Goal: Transaction & Acquisition: Book appointment/travel/reservation

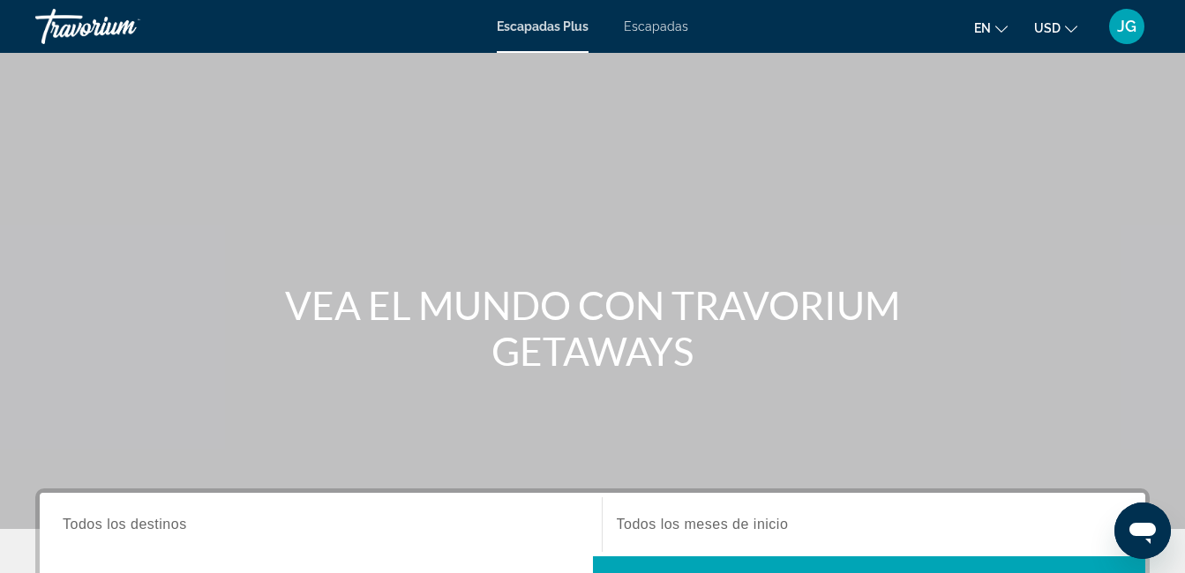
click at [651, 26] on span "Escapadas" at bounding box center [656, 26] width 64 height 14
click at [1068, 28] on icon "Cambiar moneda" at bounding box center [1071, 29] width 12 height 12
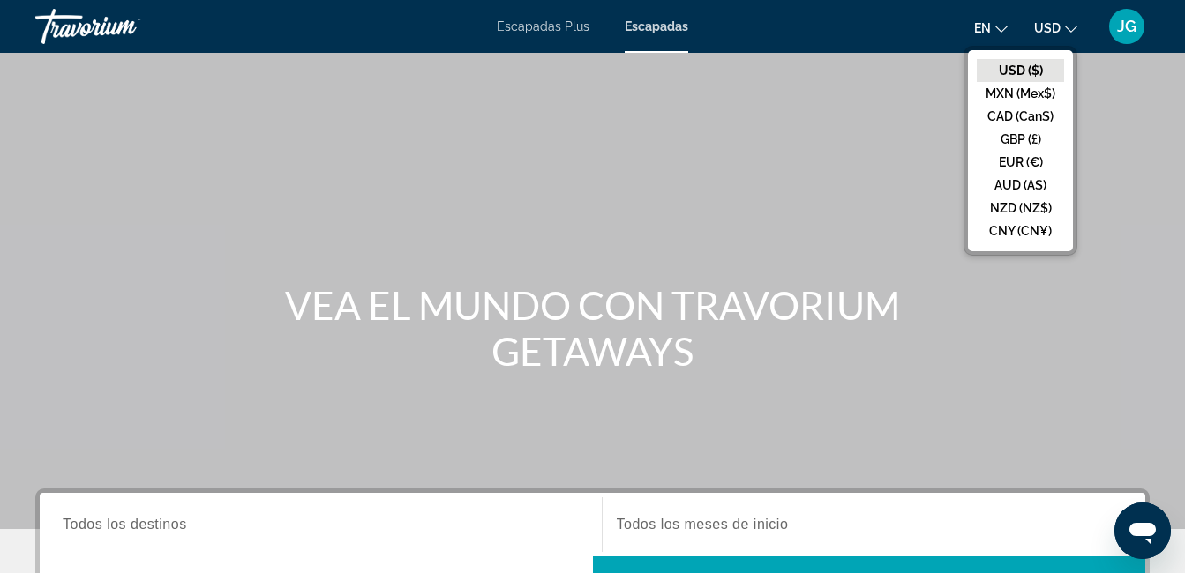
click at [531, 28] on span "Escapadas Plus" at bounding box center [543, 26] width 93 height 14
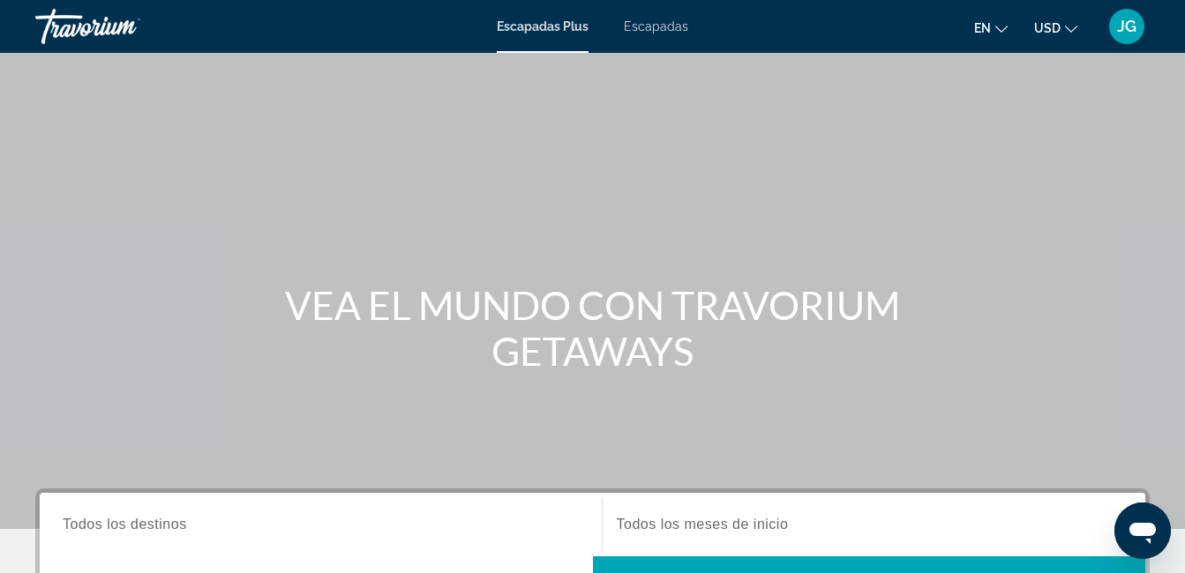
click at [663, 28] on span "Escapadas" at bounding box center [656, 26] width 64 height 14
click at [1072, 30] on icon "Cambiar moneda" at bounding box center [1071, 29] width 12 height 12
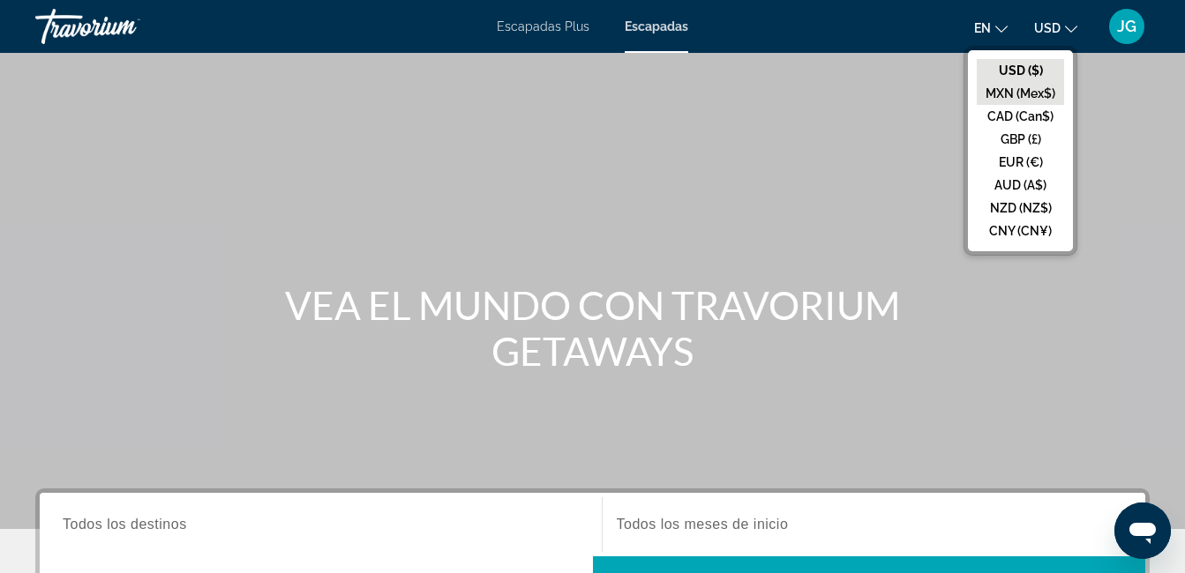
click at [1019, 88] on button "MXN (Mex$)" at bounding box center [1019, 93] width 87 height 23
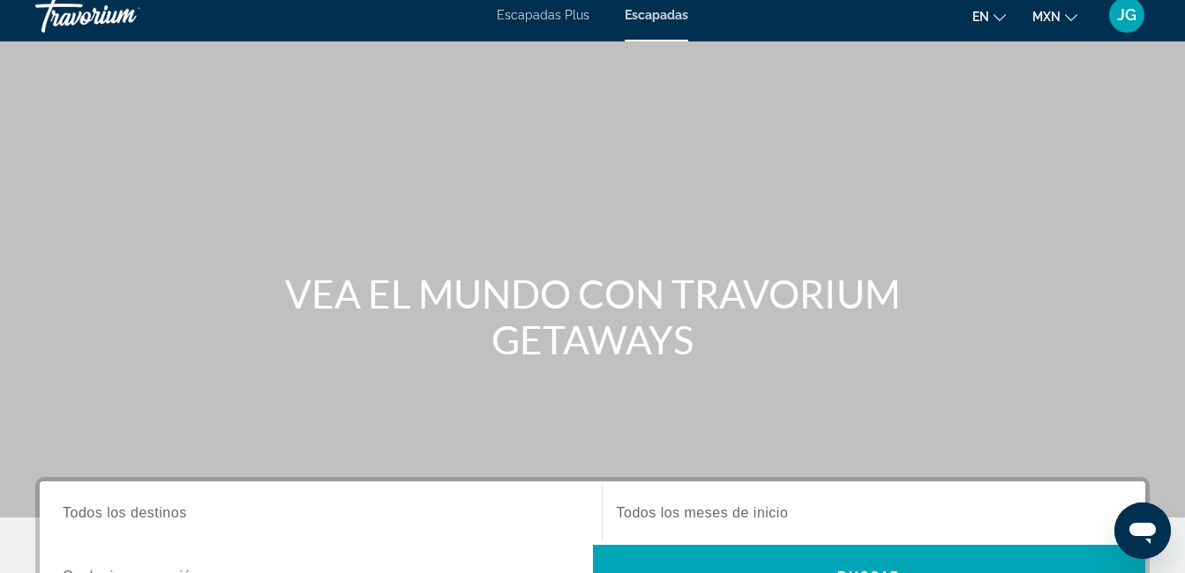
scroll to position [265, 0]
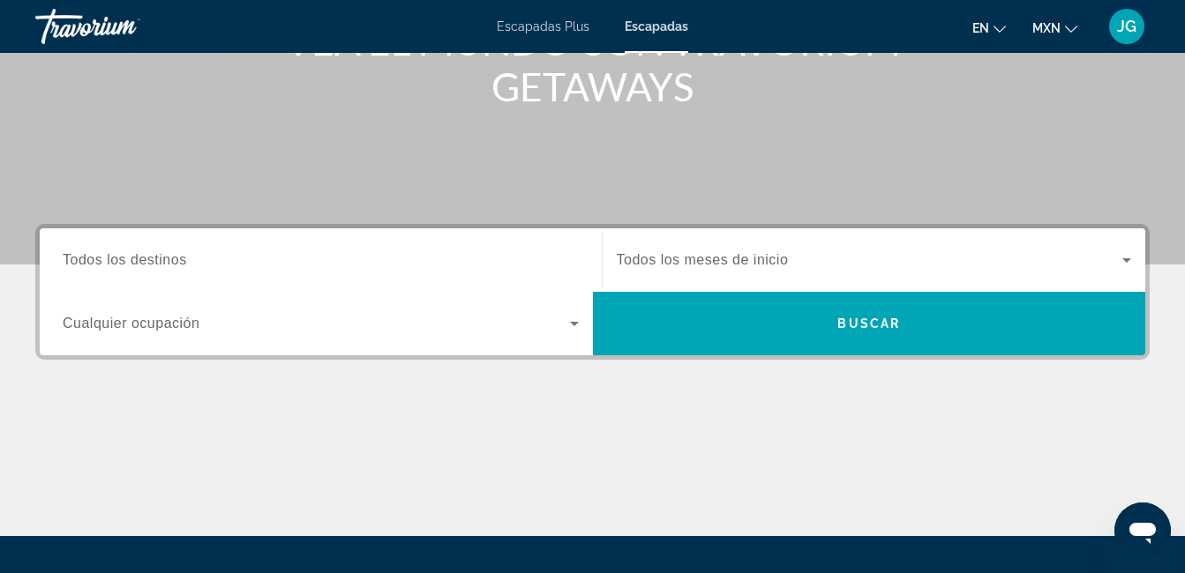
click at [179, 261] on span "Todos los destinos" at bounding box center [125, 259] width 124 height 15
click at [179, 261] on input "Destination Todos los destinos" at bounding box center [321, 260] width 516 height 21
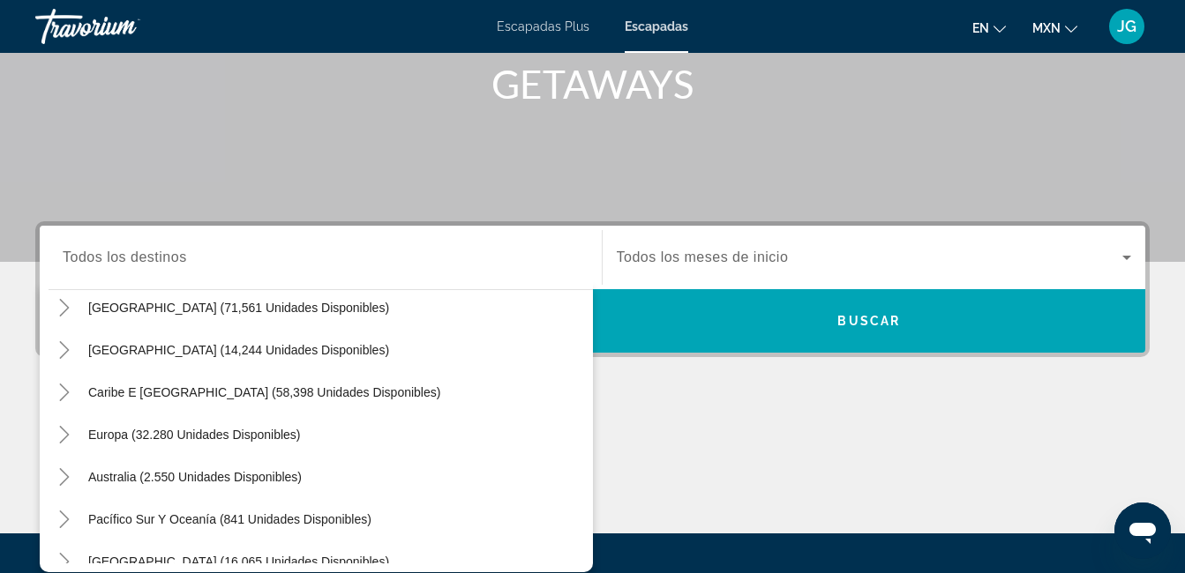
scroll to position [0, 0]
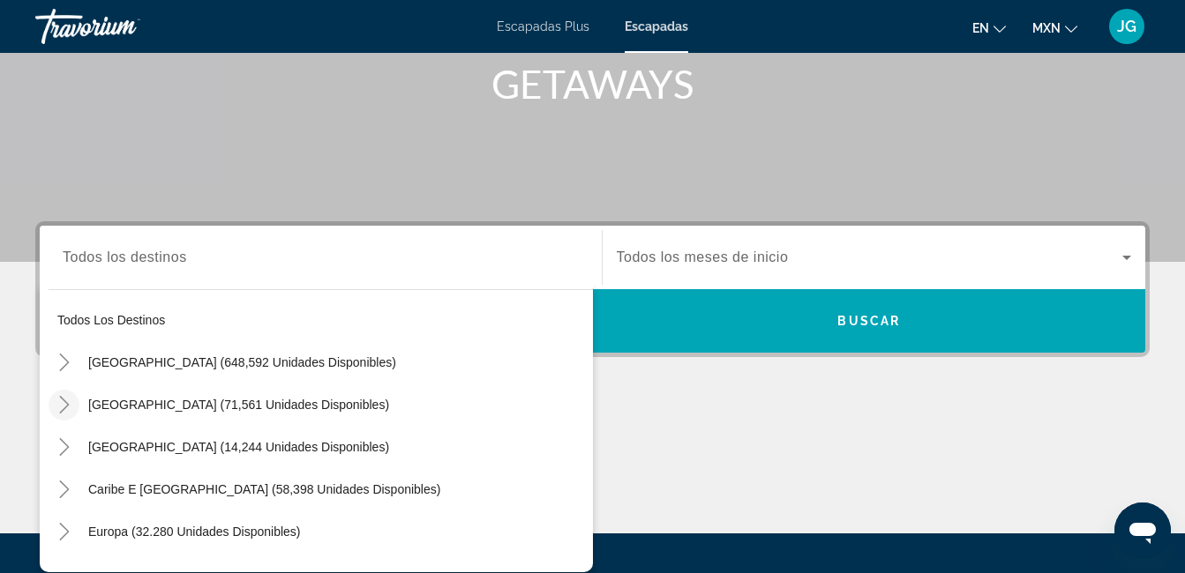
click at [65, 406] on icon "Toggle México (71,561 unidades disponibles)" at bounding box center [65, 405] width 18 height 18
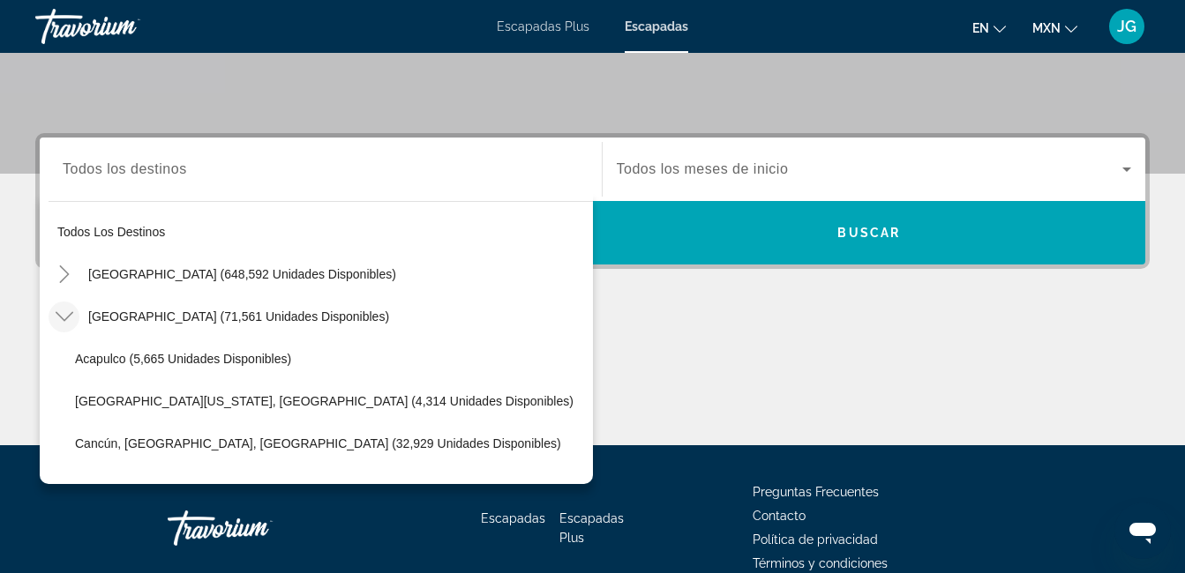
click at [65, 319] on icon "Toggle México (71,561 unidades disponibles)" at bounding box center [64, 317] width 18 height 10
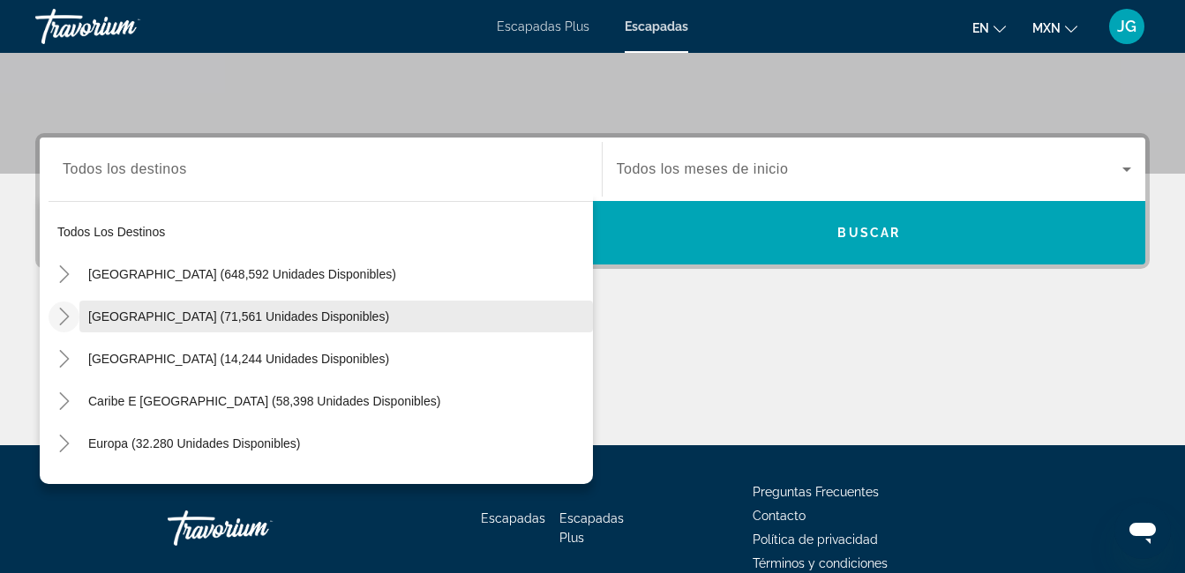
click at [123, 314] on span "[GEOGRAPHIC_DATA] (71,561 unidades disponibles)" at bounding box center [238, 317] width 301 height 14
type input "**********"
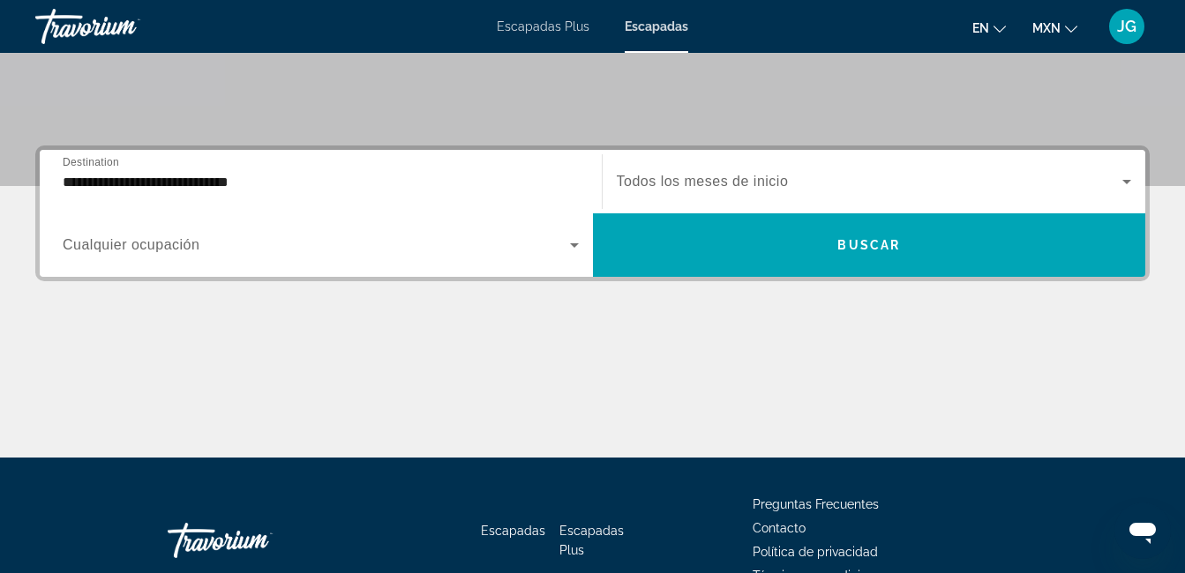
click at [752, 179] on span "Todos los meses de inicio" at bounding box center [703, 181] width 172 height 15
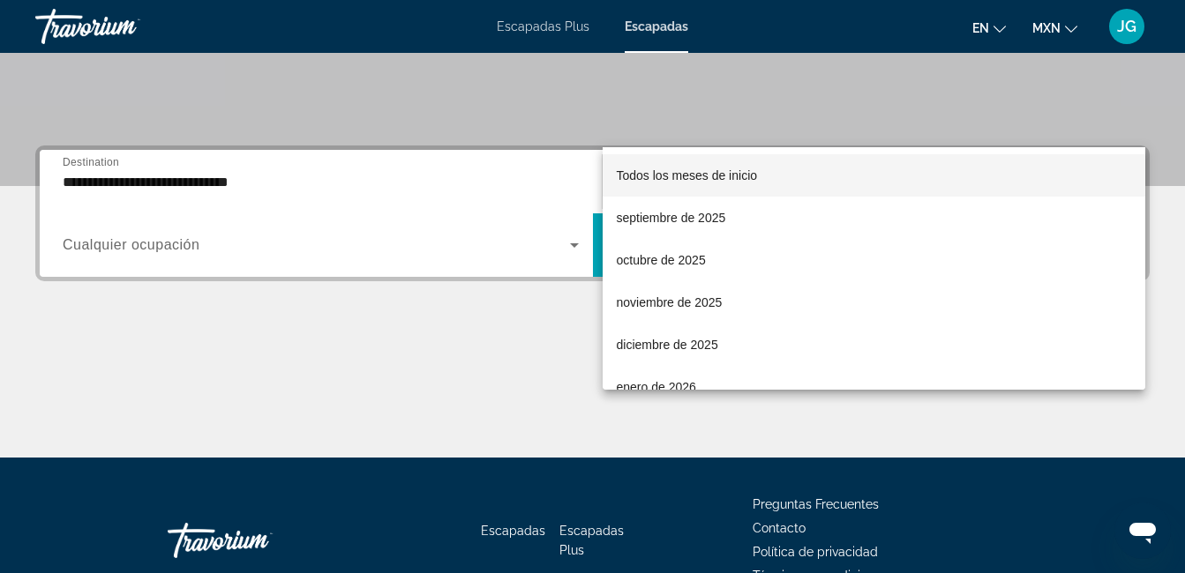
scroll to position [431, 0]
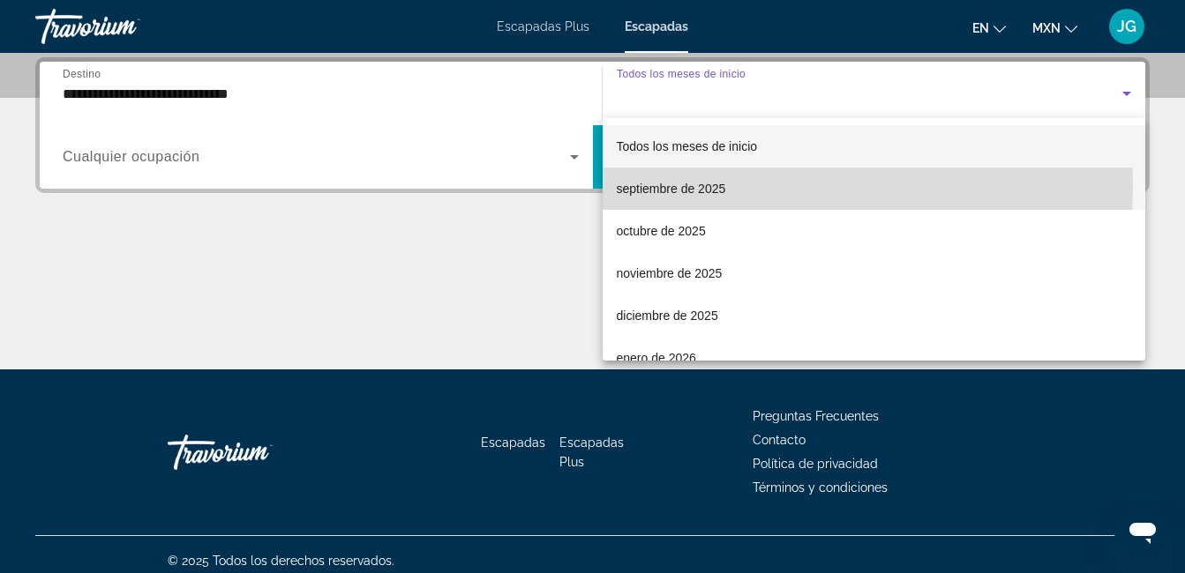
click at [660, 187] on font "septiembre de 2025" at bounding box center [671, 189] width 109 height 14
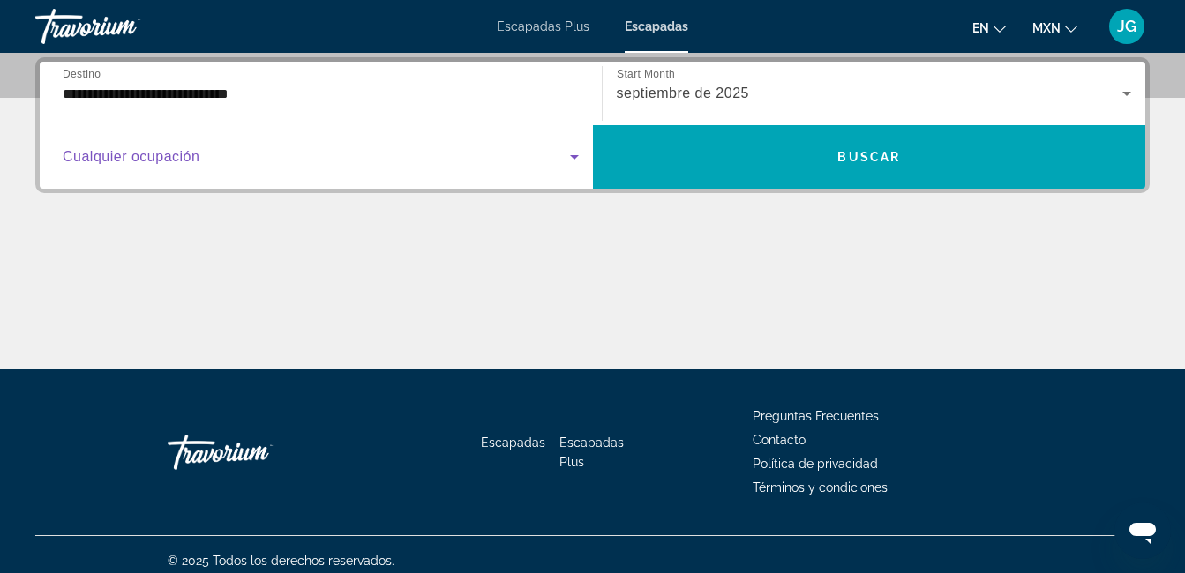
click at [569, 156] on icon "Widget de búsqueda" at bounding box center [574, 156] width 21 height 21
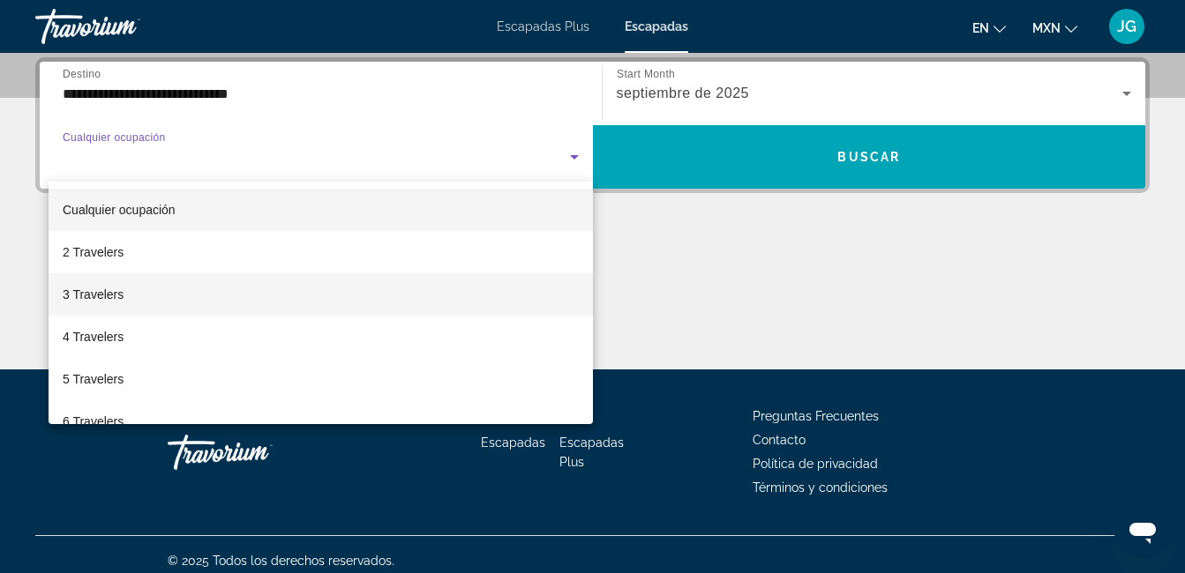
click at [84, 292] on font "3 Travelers" at bounding box center [93, 295] width 61 height 14
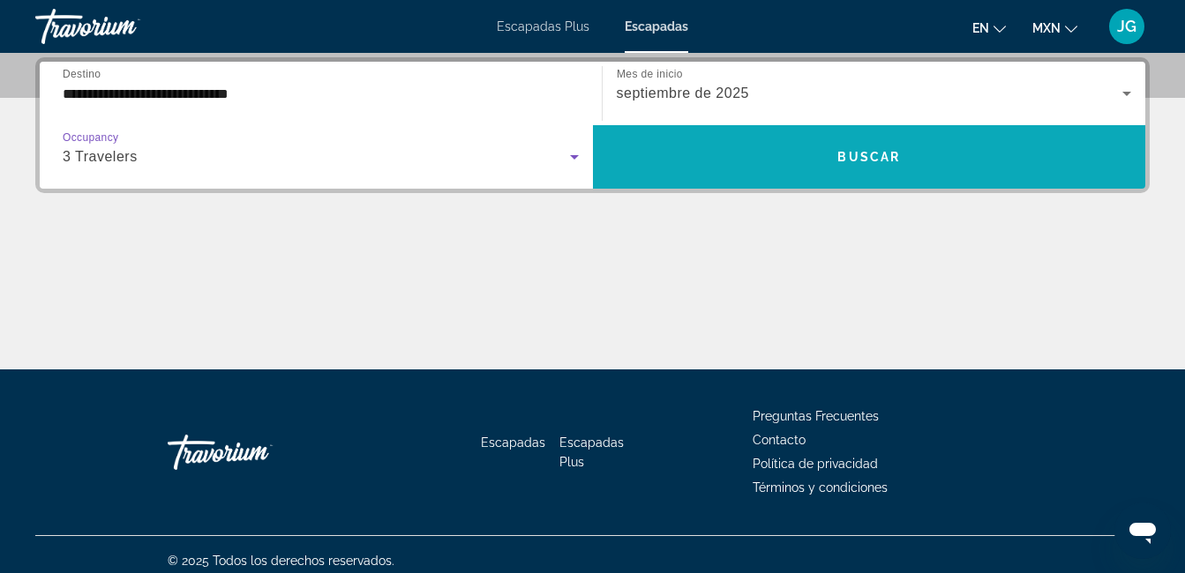
click at [860, 160] on span "Buscar" at bounding box center [868, 157] width 63 height 14
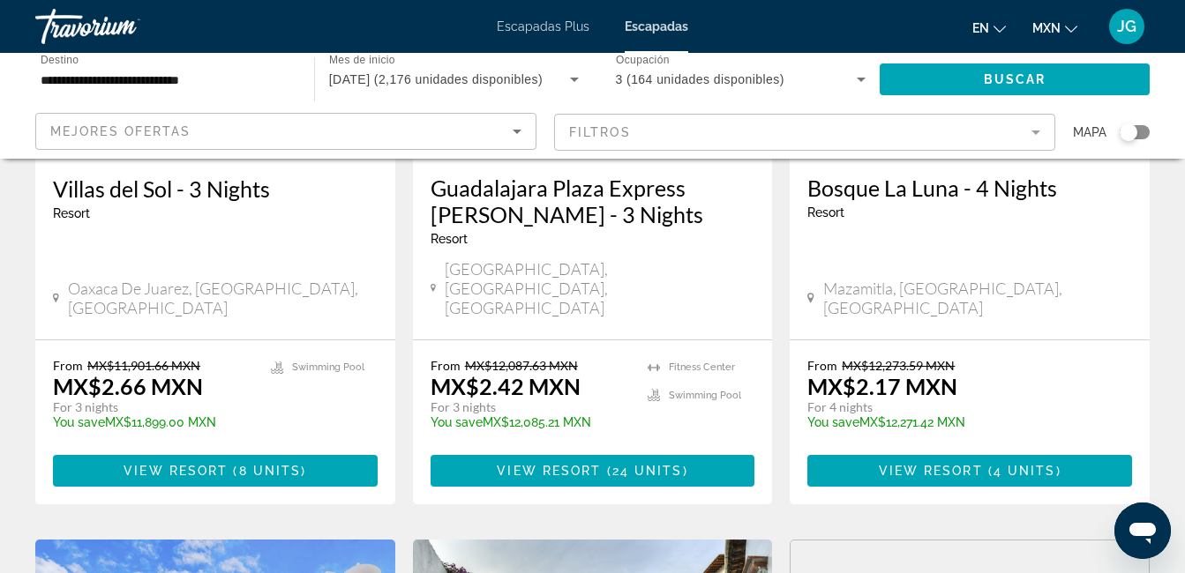
scroll to position [353, 0]
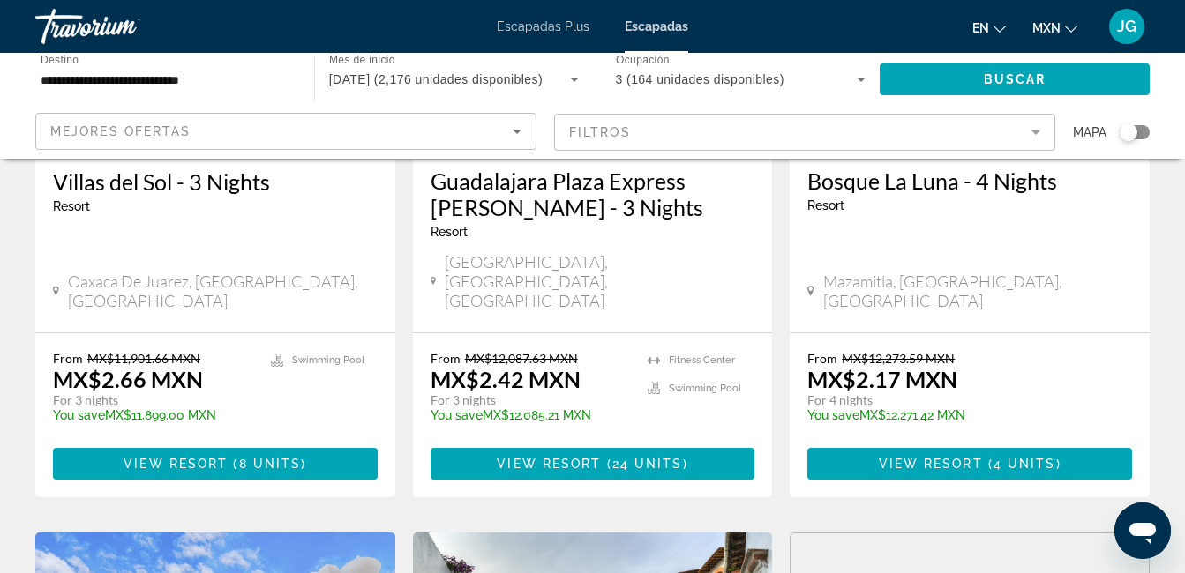
click at [62, 366] on font "MX$2.66 MXN" at bounding box center [128, 379] width 150 height 26
click at [61, 366] on font "MX$2.66 MXN" at bounding box center [128, 379] width 150 height 26
drag, startPoint x: 61, startPoint y: 341, endPoint x: 188, endPoint y: 339, distance: 127.0
click at [188, 366] on font "MX$2.66 MXN" at bounding box center [128, 379] width 150 height 26
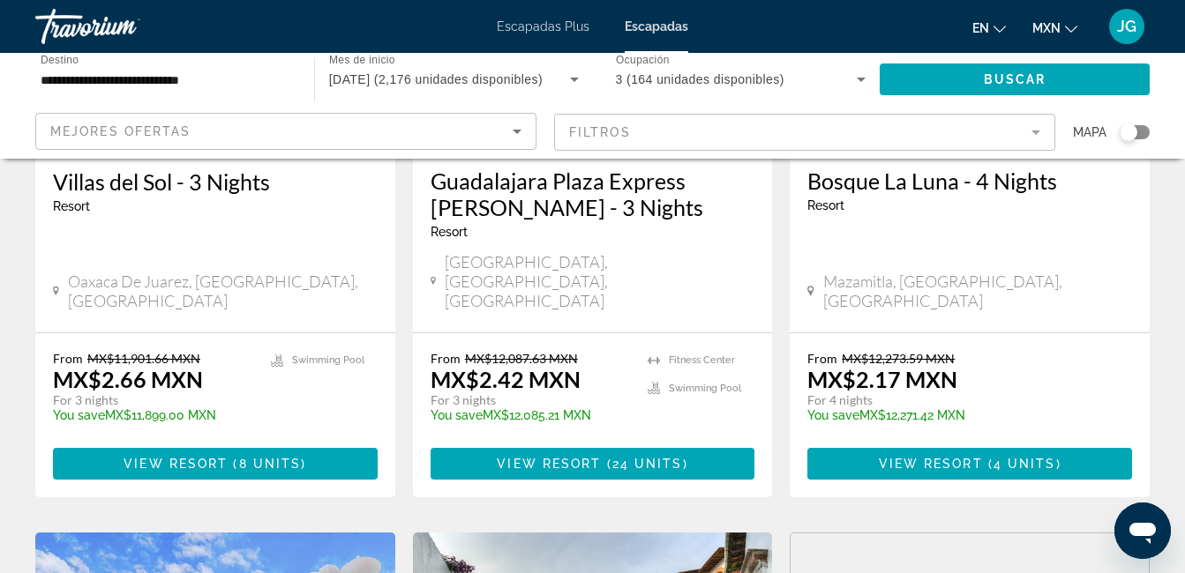
drag, startPoint x: 488, startPoint y: 342, endPoint x: 546, endPoint y: 341, distance: 58.2
click at [546, 366] on font "MX$2.42 MXN" at bounding box center [505, 379] width 150 height 26
drag, startPoint x: 833, startPoint y: 341, endPoint x: 896, endPoint y: 341, distance: 62.6
click at [896, 366] on font "MX$2.17 MXN" at bounding box center [882, 379] width 150 height 26
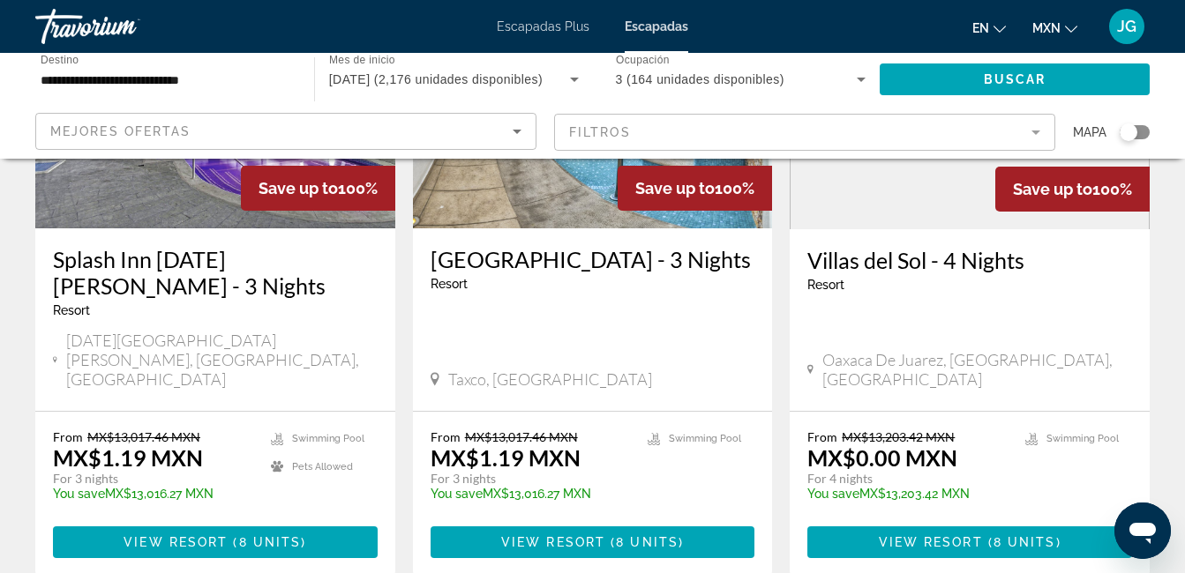
scroll to position [970, 0]
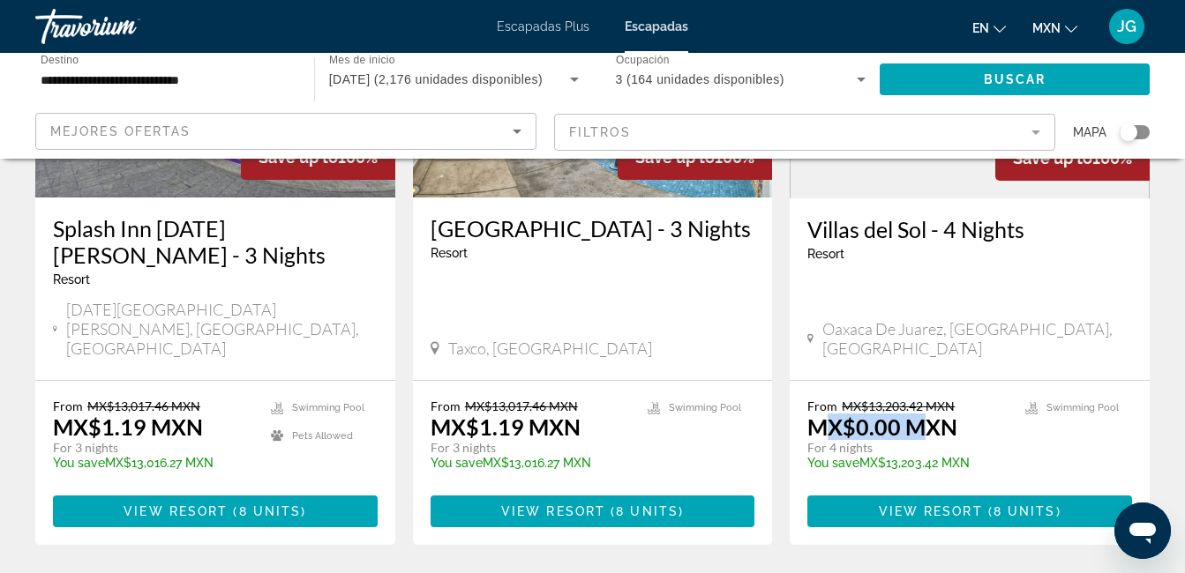
drag, startPoint x: 819, startPoint y: 320, endPoint x: 926, endPoint y: 321, distance: 107.6
click at [926, 414] on font "MX$0.00 MXN" at bounding box center [882, 427] width 150 height 26
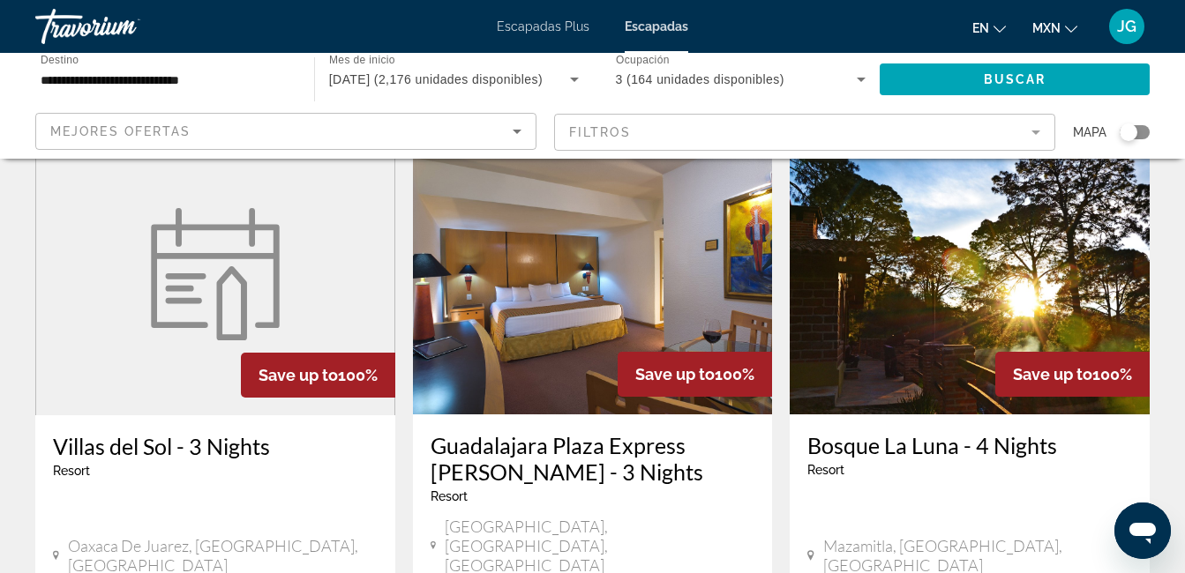
scroll to position [0, 0]
